Goal: Transaction & Acquisition: Purchase product/service

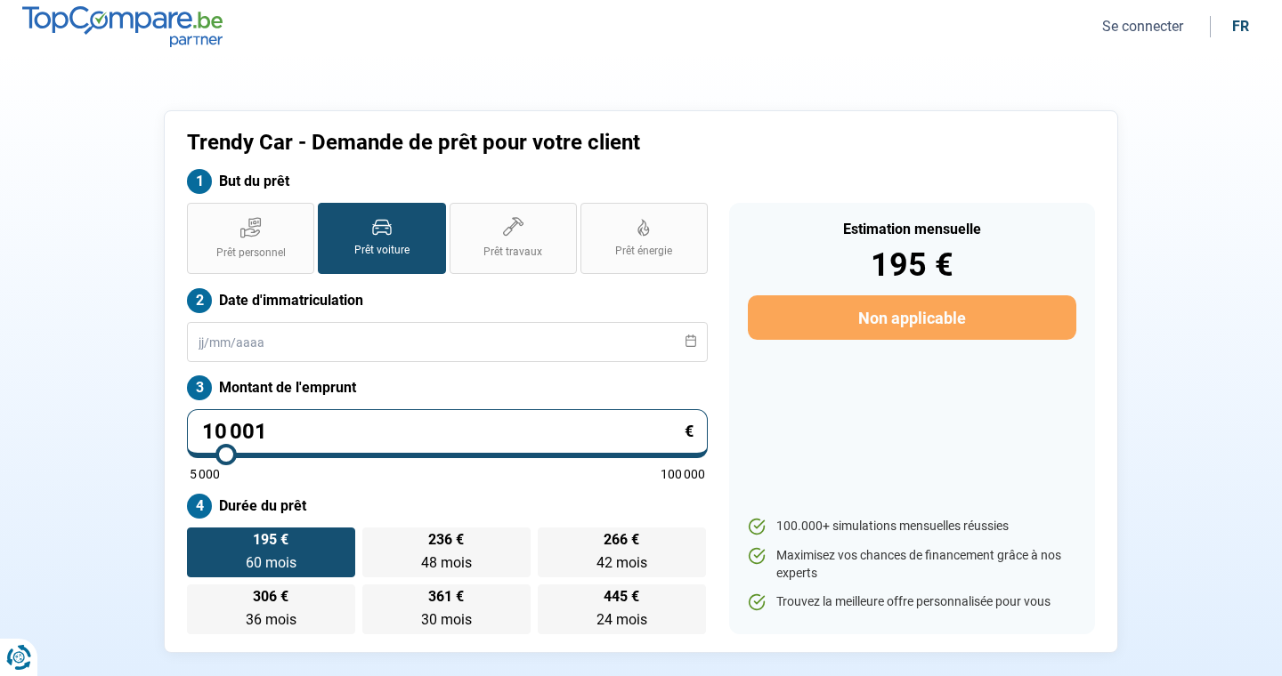
click at [1121, 28] on button "Se connecter" at bounding box center [1143, 26] width 92 height 19
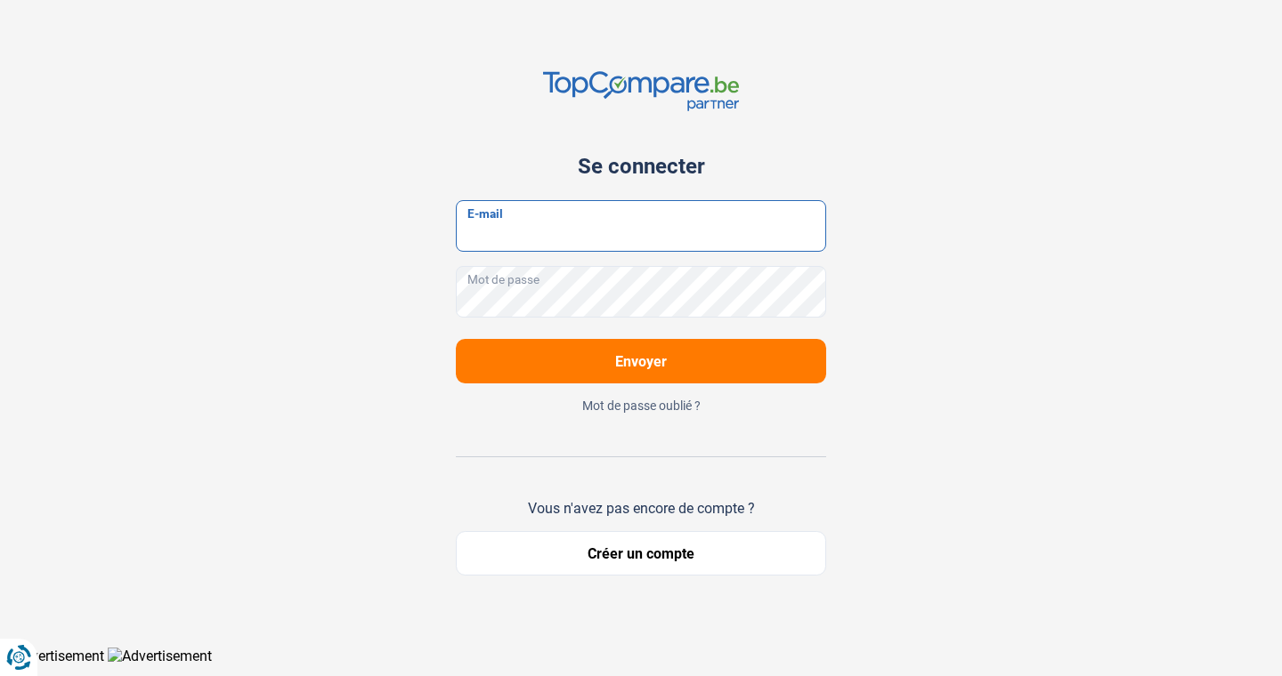
type input "[EMAIL_ADDRESS][DOMAIN_NAME]"
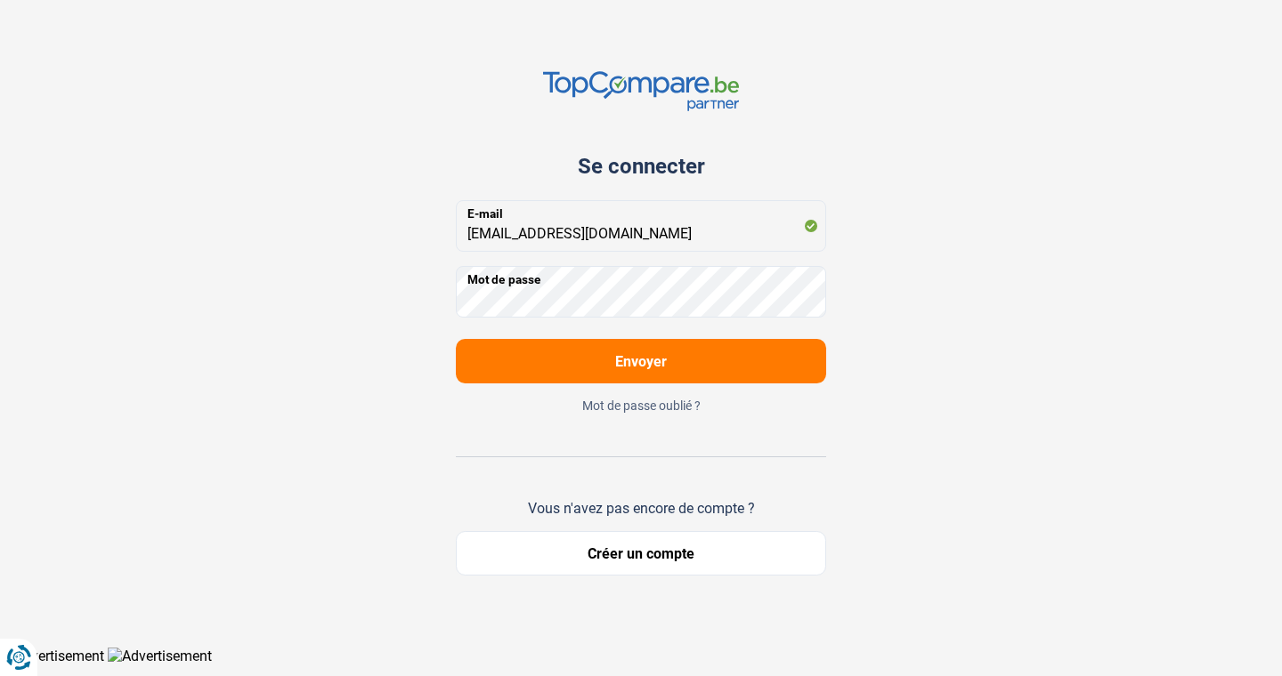
click at [663, 360] on span "Envoyer" at bounding box center [641, 361] width 52 height 17
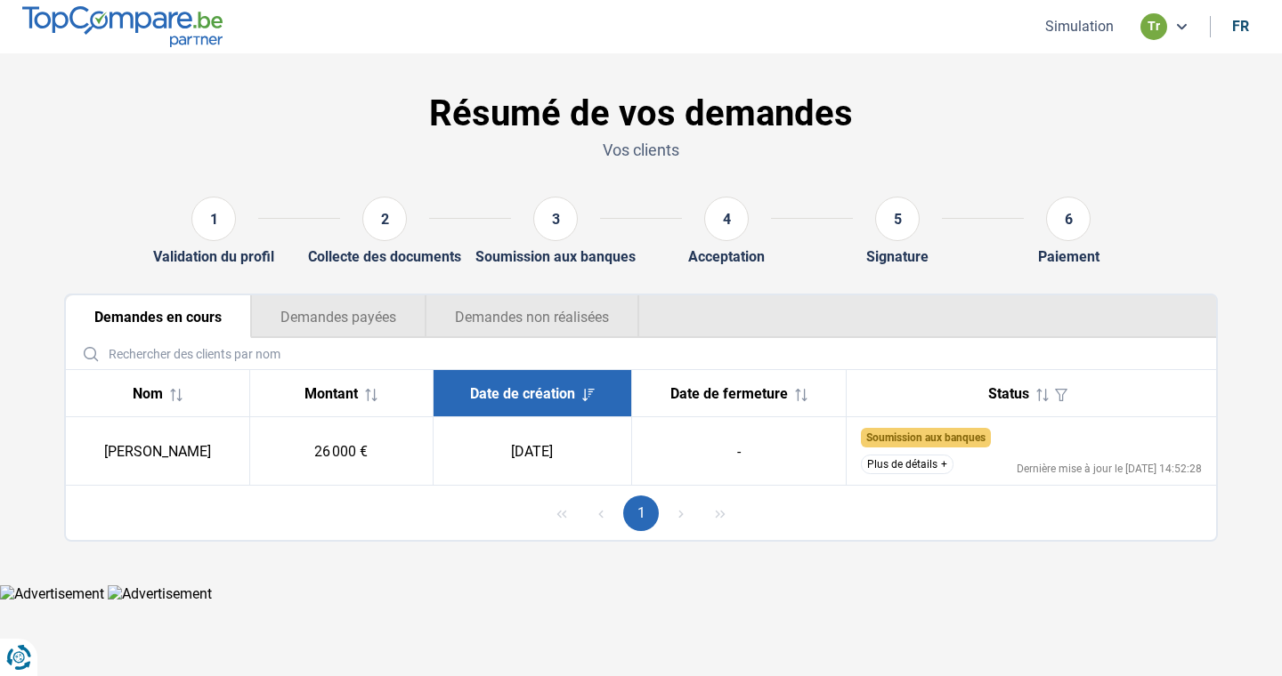
click at [900, 469] on button "Plus de détails" at bounding box center [907, 465] width 93 height 20
